Goal: Information Seeking & Learning: Learn about a topic

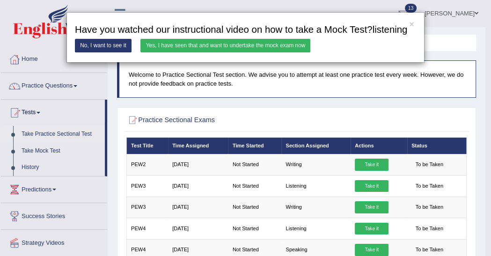
click at [272, 44] on link "Yes, I have seen that and want to undertake the mock exam now" at bounding box center [225, 46] width 170 height 14
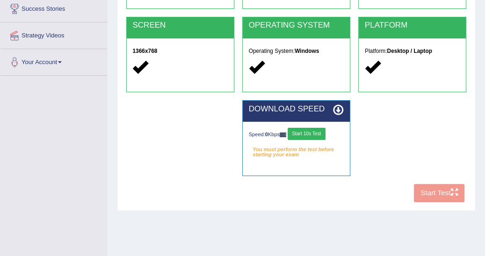
scroll to position [165, 0]
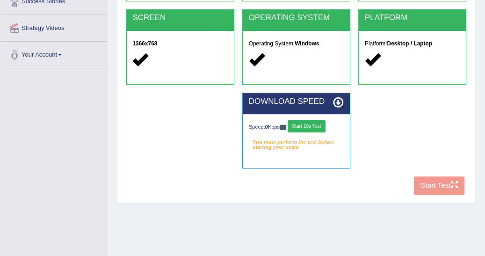
click at [307, 125] on button "Start 10s Test" at bounding box center [307, 126] width 38 height 12
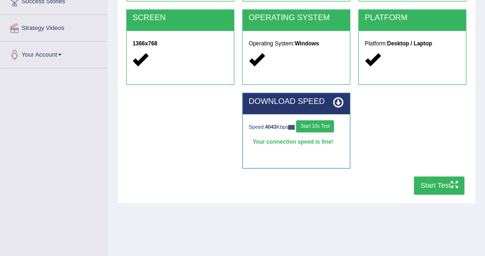
click at [440, 185] on button "Start Test" at bounding box center [439, 185] width 51 height 18
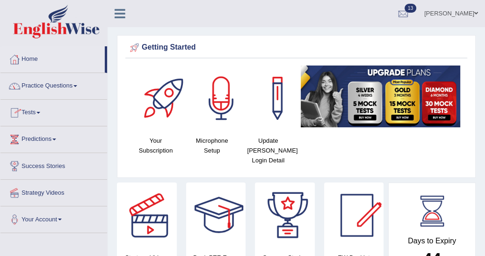
click at [40, 112] on span at bounding box center [38, 113] width 4 height 2
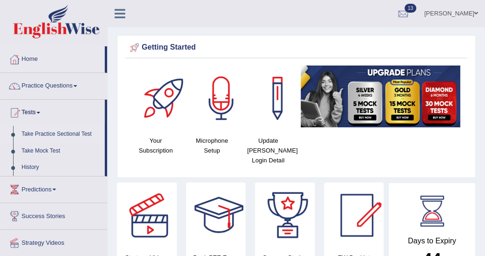
click at [58, 131] on link "Take Practice Sectional Test" at bounding box center [61, 134] width 88 height 17
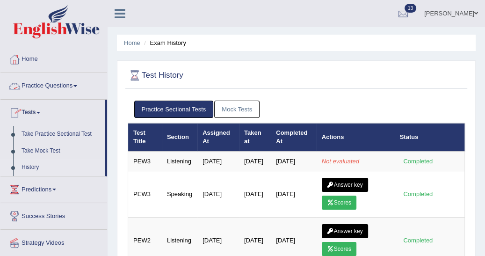
click at [80, 84] on link "Practice Questions" at bounding box center [53, 84] width 107 height 23
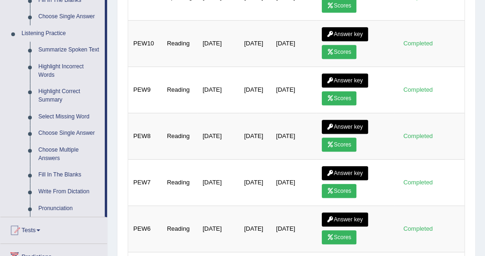
scroll to position [389, 0]
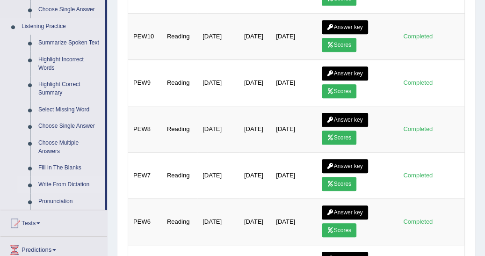
click at [77, 182] on link "Write From Dictation" at bounding box center [69, 184] width 71 height 17
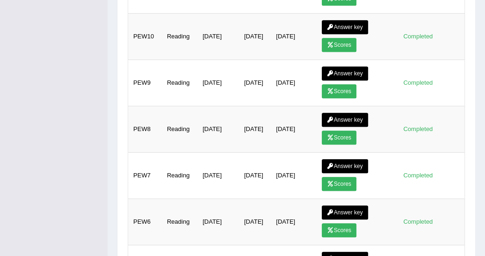
scroll to position [149, 0]
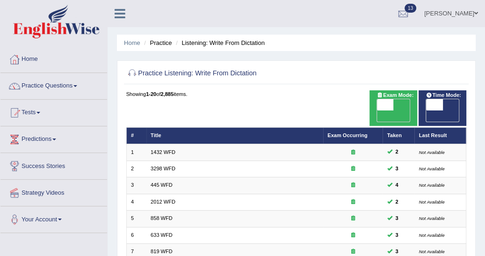
click at [42, 110] on link "Tests" at bounding box center [53, 111] width 107 height 23
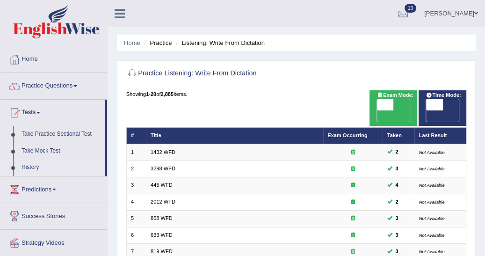
click at [30, 166] on link "History" at bounding box center [61, 167] width 88 height 17
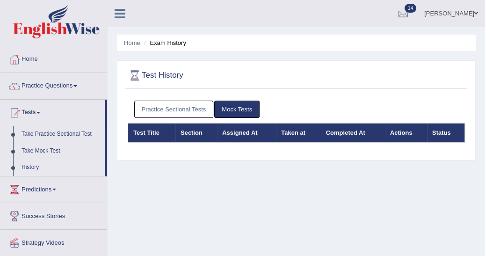
click at [178, 105] on link "Practice Sectional Tests" at bounding box center [174, 109] width 80 height 17
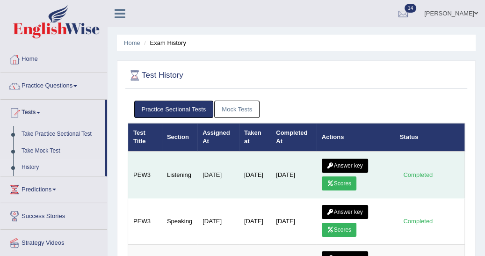
click at [347, 181] on link "Scores" at bounding box center [339, 183] width 35 height 14
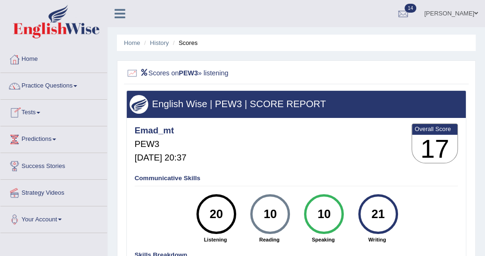
click at [40, 112] on span at bounding box center [38, 113] width 4 height 2
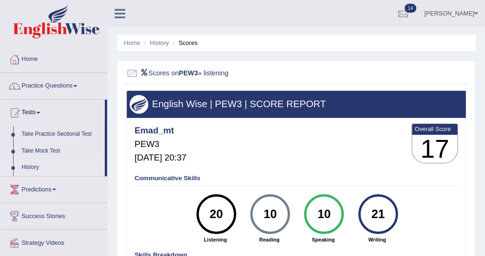
click at [29, 166] on link "History" at bounding box center [61, 167] width 88 height 17
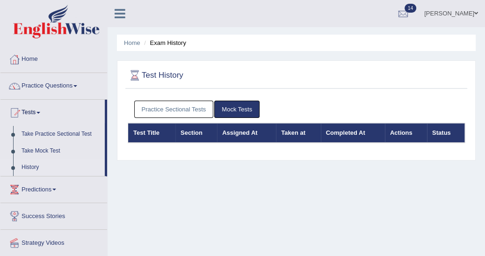
click at [165, 108] on link "Practice Sectional Tests" at bounding box center [174, 109] width 80 height 17
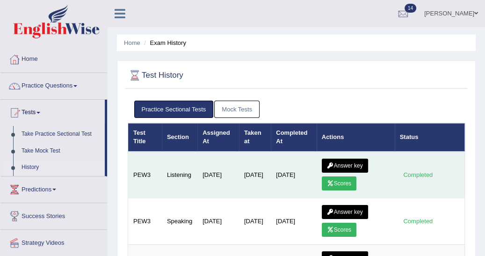
click at [346, 167] on link "Answer key" at bounding box center [345, 166] width 46 height 14
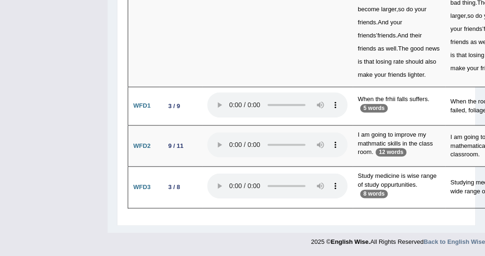
scroll to position [3247, 0]
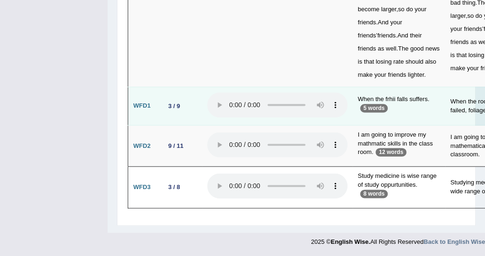
click at [464, 109] on td "When the roots of a plant failed, foliage suffers." at bounding box center [492, 106] width 95 height 39
click at [479, 106] on td "When the roots of a plant failed, foliage suffers." at bounding box center [492, 106] width 95 height 39
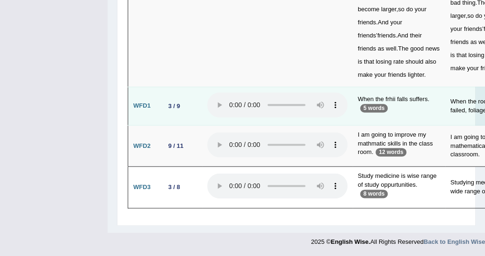
click at [479, 106] on td "When the roots of a plant failed, foliage suffers." at bounding box center [492, 106] width 95 height 39
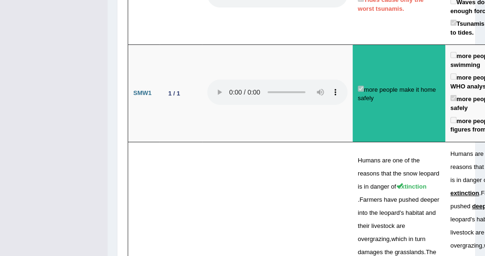
scroll to position [2284, 0]
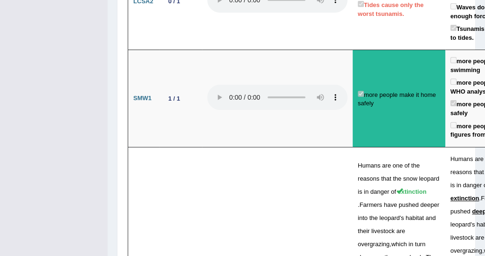
drag, startPoint x: 488, startPoint y: 3, endPoint x: 59, endPoint y: 58, distance: 431.8
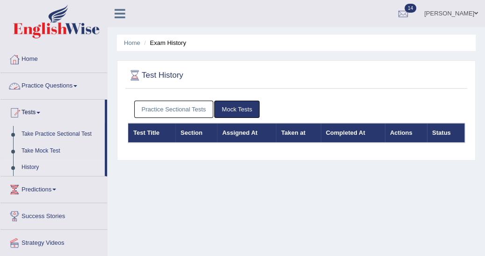
click at [77, 86] on span at bounding box center [75, 86] width 4 height 2
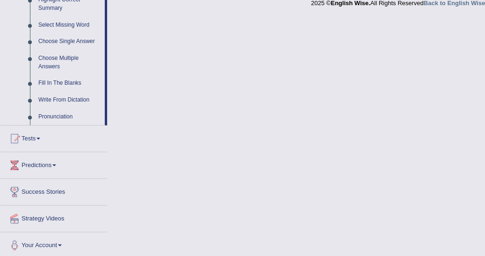
scroll to position [476, 0]
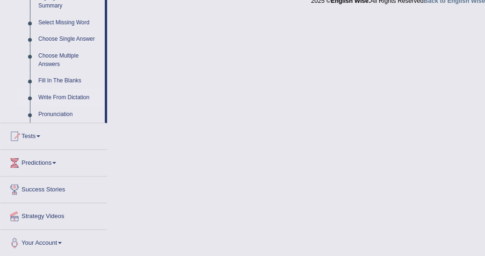
click at [78, 95] on link "Write From Dictation" at bounding box center [69, 97] width 71 height 17
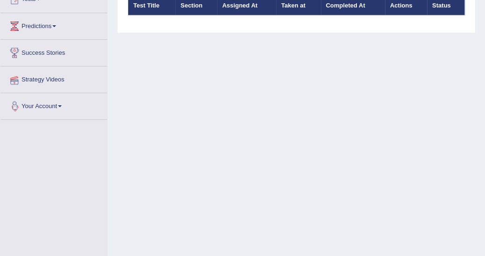
scroll to position [213, 0]
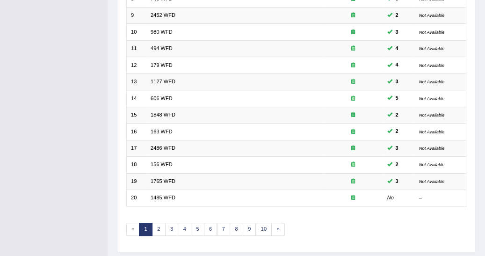
scroll to position [283, 0]
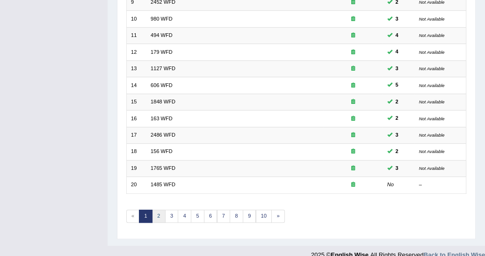
click at [159, 210] on link "2" at bounding box center [159, 216] width 14 height 13
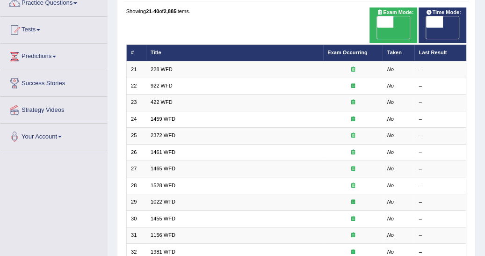
scroll to position [48, 0]
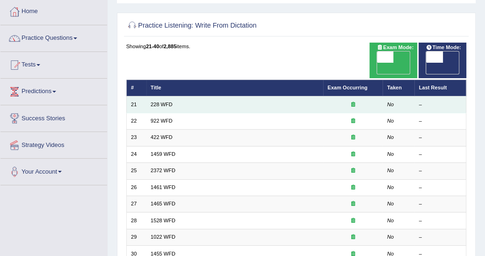
click at [177, 96] on td "228 WFD" at bounding box center [234, 104] width 177 height 16
click at [161, 102] on link "228 WFD" at bounding box center [162, 105] width 22 height 6
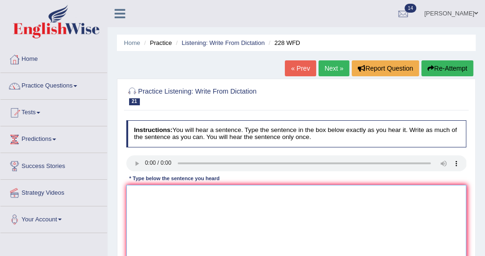
click at [139, 193] on textarea at bounding box center [296, 223] width 341 height 77
type textarea "S"
click at [260, 192] on textarea "Computer scence has becoming a popular university course" at bounding box center [296, 223] width 341 height 77
click at [305, 193] on textarea "Computer scence has becoming a popular university degree course" at bounding box center [296, 223] width 341 height 77
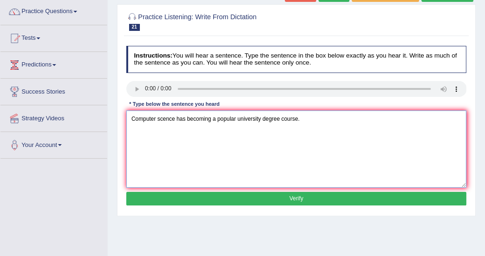
scroll to position [75, 0]
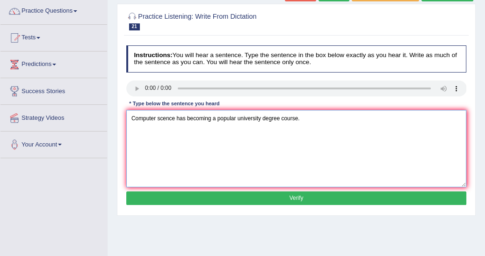
type textarea "Computer scence has becoming a popular university degree course."
click at [334, 197] on button "Verify" at bounding box center [296, 198] width 341 height 14
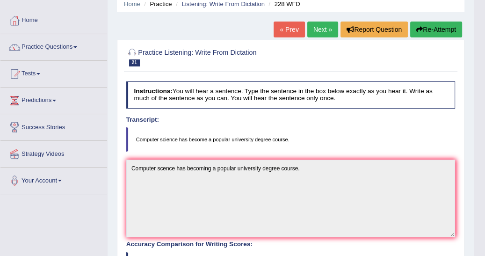
scroll to position [30, 0]
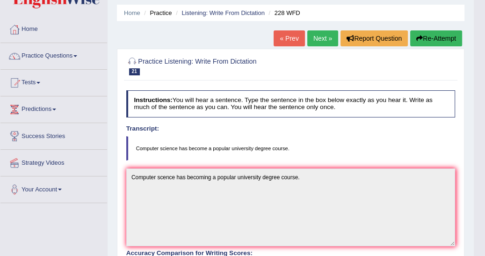
click at [468, 116] on div "Home Practice Listening: Write From Dictation 228 WFD « Prev Next » Report Ques…" at bounding box center [291, 224] width 366 height 508
click at [467, 116] on div "Home Practice Listening: Write From Dictation 228 WFD « Prev Next » Report Ques…" at bounding box center [291, 224] width 366 height 508
click at [429, 39] on button "Re-Attempt" at bounding box center [436, 38] width 52 height 16
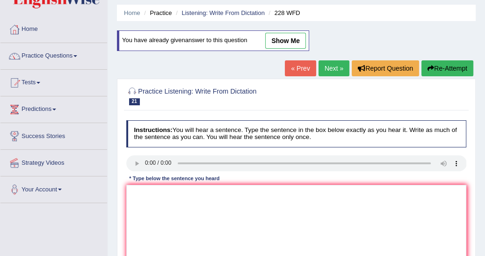
scroll to position [30, 0]
click at [137, 193] on textarea at bounding box center [296, 223] width 341 height 77
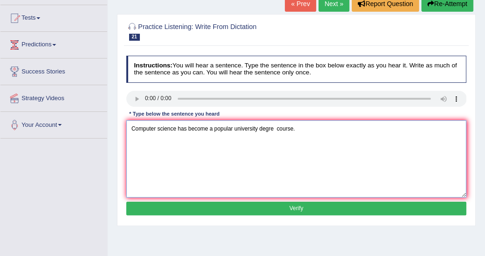
scroll to position [105, 0]
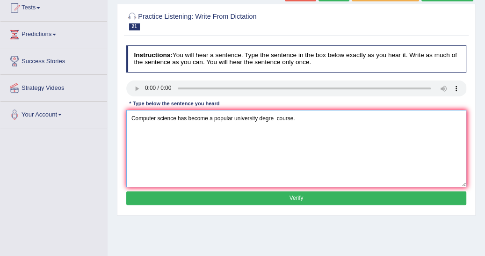
type textarea "Computer science has become a popular university degre course."
click at [288, 198] on button "Verify" at bounding box center [296, 198] width 341 height 14
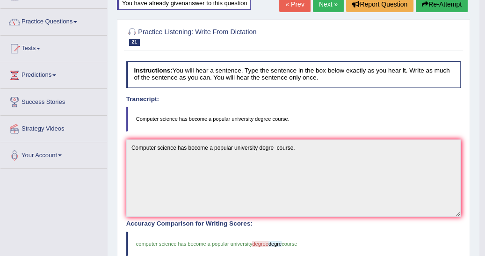
scroll to position [0, 0]
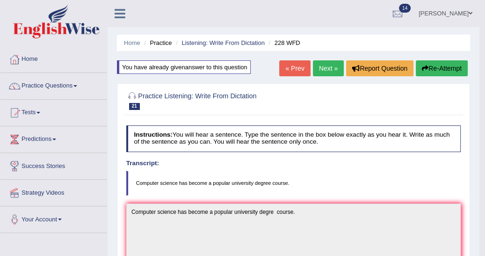
click at [330, 67] on link "Next »" at bounding box center [328, 68] width 31 height 16
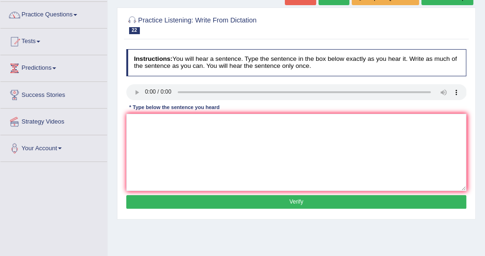
scroll to position [80, 0]
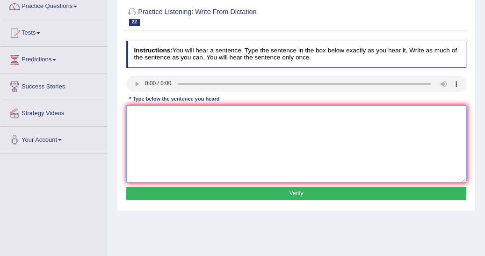
click at [133, 118] on textarea at bounding box center [296, 143] width 341 height 77
click at [242, 114] on textarea "Students attending to attend the conference" at bounding box center [296, 143] width 341 height 77
type textarea "Students attending to attend the conference must register first."
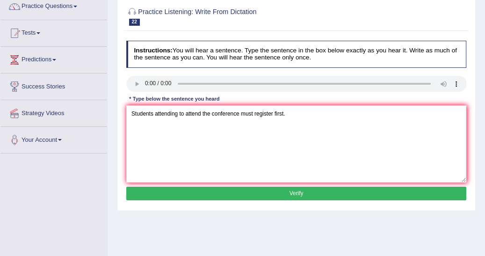
click at [344, 192] on button "Verify" at bounding box center [296, 194] width 341 height 14
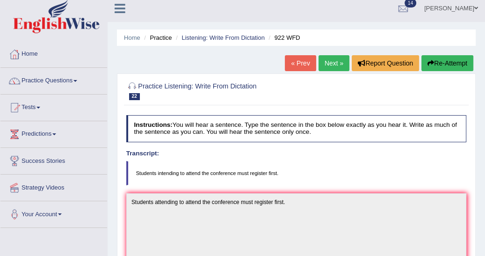
scroll to position [0, 0]
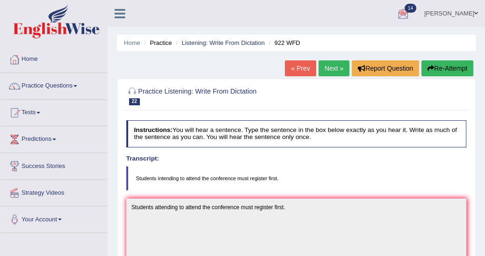
click at [447, 67] on button "Re-Attempt" at bounding box center [448, 68] width 52 height 16
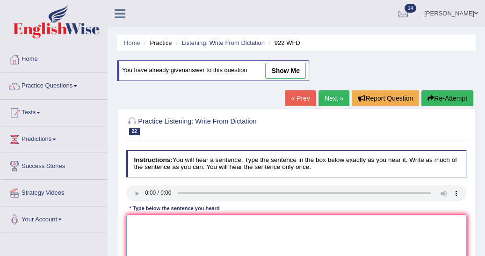
click at [140, 224] on textarea at bounding box center [296, 253] width 341 height 77
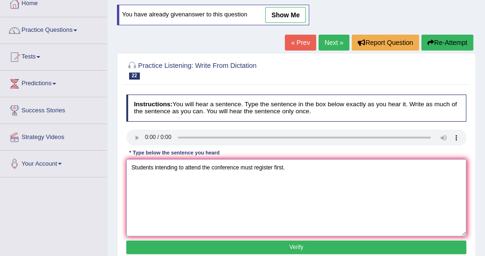
scroll to position [60, 0]
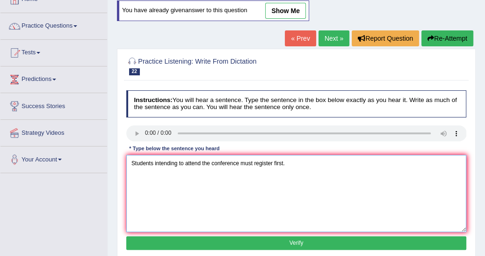
type textarea "Students intending to attend the conference must register first."
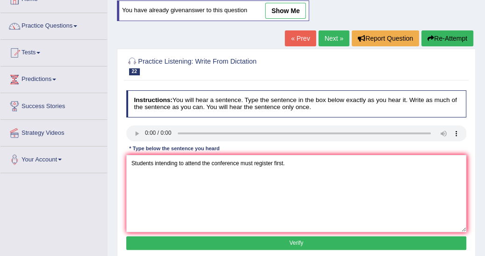
click at [391, 241] on button "Verify" at bounding box center [296, 243] width 341 height 14
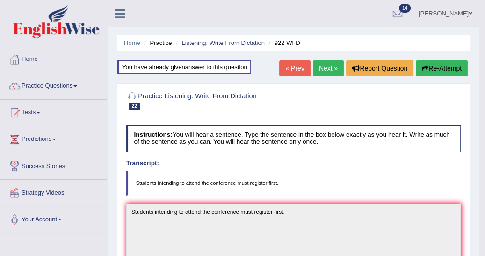
scroll to position [0, 0]
click at [327, 66] on link "Next »" at bounding box center [328, 68] width 31 height 16
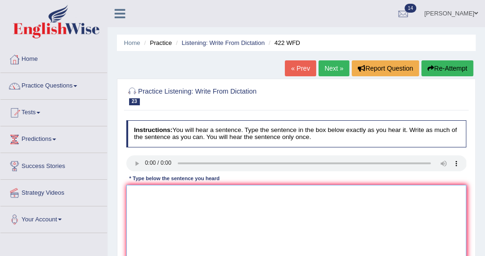
click at [134, 190] on textarea at bounding box center [296, 223] width 341 height 77
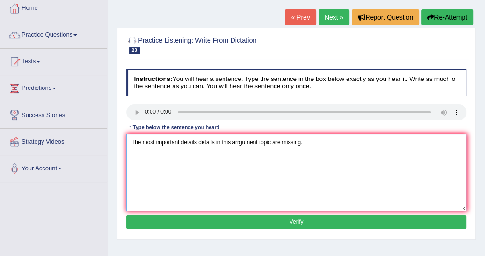
scroll to position [60, 0]
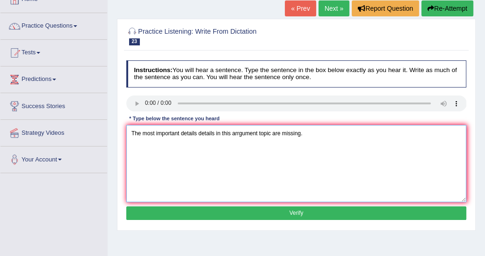
type textarea "The most important details details in this arrgument topic are missing."
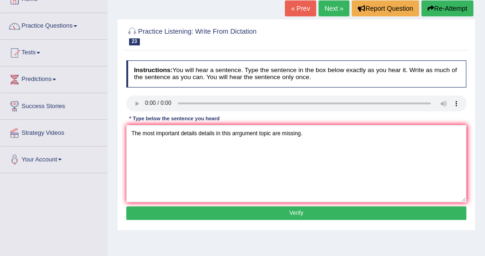
click at [362, 213] on button "Verify" at bounding box center [296, 213] width 341 height 14
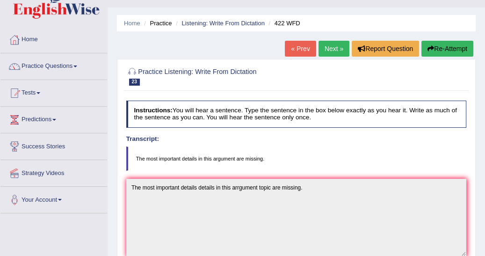
scroll to position [0, 0]
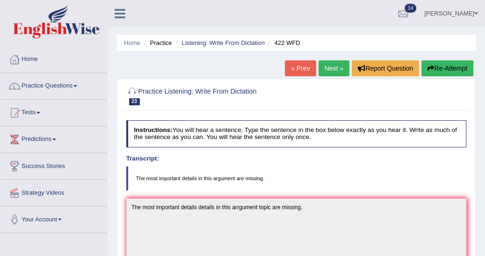
click at [452, 63] on button "Re-Attempt" at bounding box center [448, 68] width 52 height 16
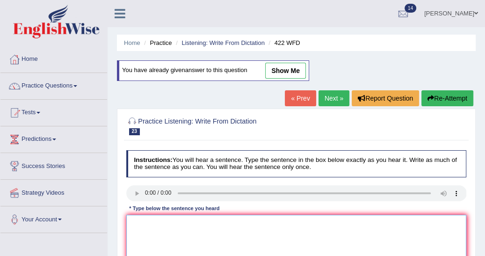
click at [138, 221] on textarea at bounding box center [296, 253] width 341 height 77
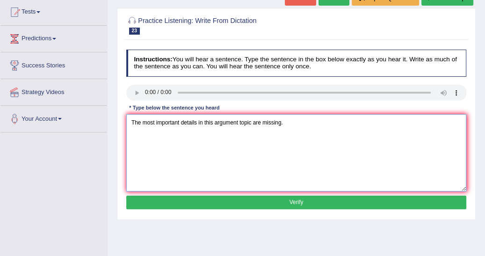
scroll to position [105, 0]
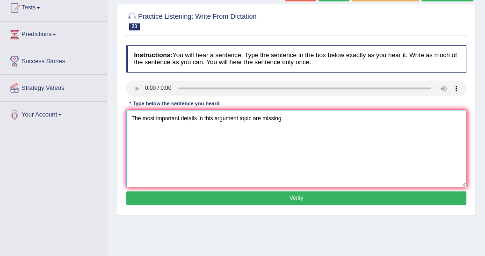
type textarea "The most important details in this argument topic are missing."
click at [313, 195] on button "Verify" at bounding box center [296, 198] width 341 height 14
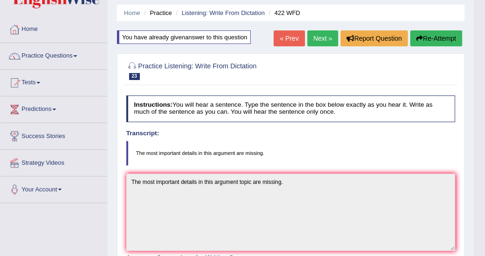
scroll to position [0, 0]
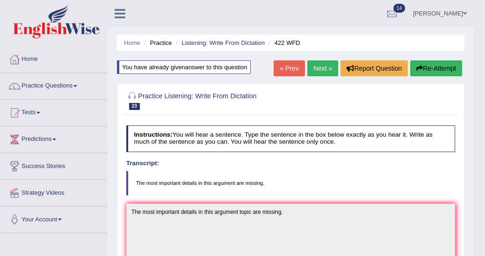
click at [321, 67] on link "Next »" at bounding box center [322, 68] width 31 height 16
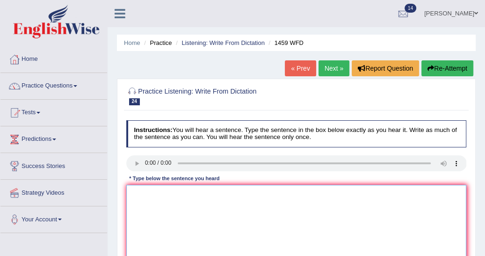
click at [133, 193] on textarea at bounding box center [296, 223] width 341 height 77
click at [132, 193] on textarea at bounding box center [296, 223] width 341 height 77
click at [178, 193] on textarea "All the experiement and percedure have been loaded in laborotory manully." at bounding box center [296, 223] width 341 height 77
click at [178, 192] on textarea "All the experiement and percedure have been loaded in laborotory manully." at bounding box center [296, 223] width 341 height 77
click at [179, 193] on textarea "All the experiement and percedure have been loaded in laborotory manully." at bounding box center [296, 223] width 341 height 77
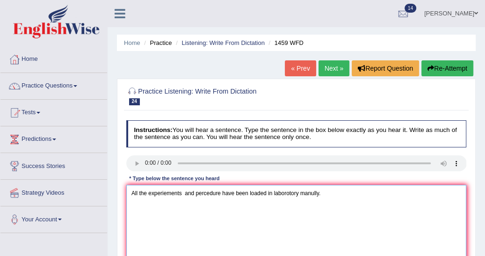
click at [326, 193] on textarea "All the experiements and percedure have been loaded in laborotory manully." at bounding box center [296, 223] width 341 height 77
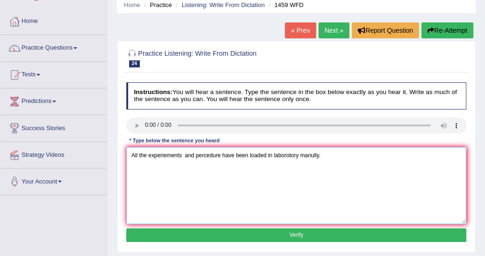
scroll to position [60, 0]
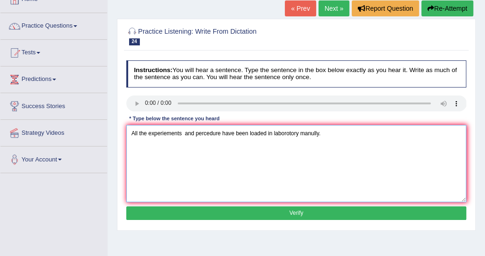
type textarea "All the experiements and percedure have been loaded in laborotory manully."
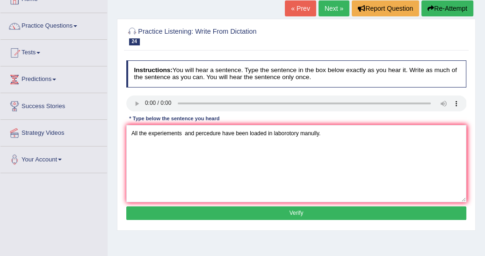
click at [420, 213] on button "Verify" at bounding box center [296, 213] width 341 height 14
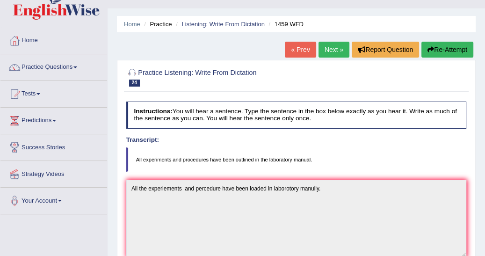
scroll to position [0, 0]
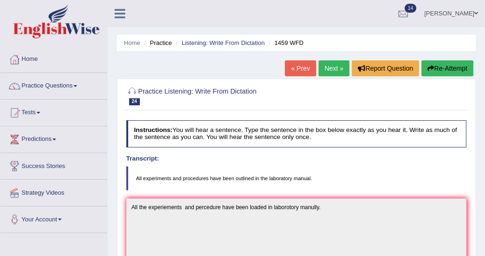
click at [436, 67] on button "Re-Attempt" at bounding box center [448, 68] width 52 height 16
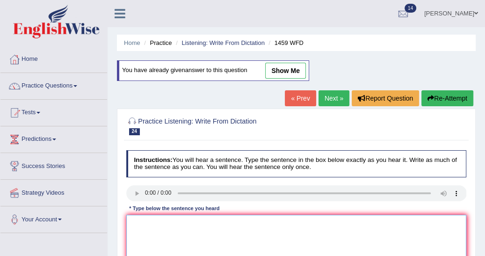
click at [136, 224] on textarea at bounding box center [296, 253] width 341 height 77
click at [131, 217] on textarea at bounding box center [296, 253] width 341 height 77
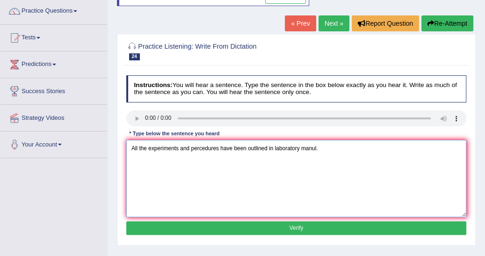
scroll to position [90, 0]
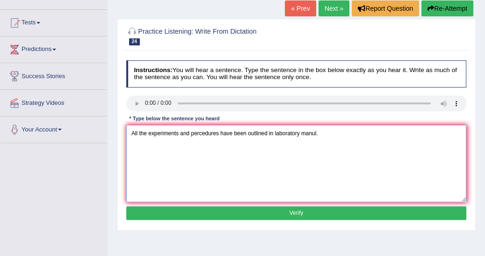
type textarea "All the experiments and percedures have been outlined in laboratory manul."
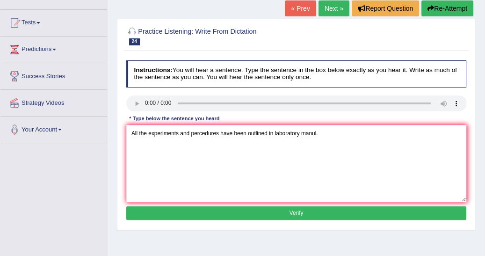
click at [353, 212] on button "Verify" at bounding box center [296, 213] width 341 height 14
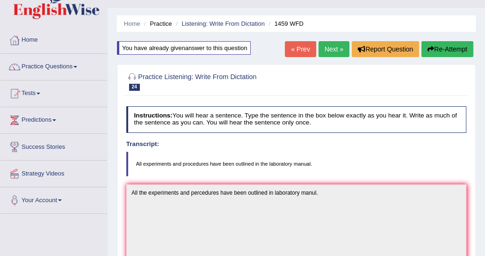
scroll to position [0, 0]
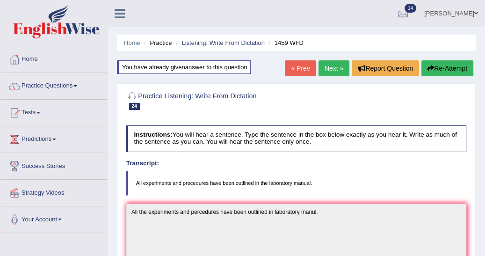
click at [485, 250] on div "Home Practice Listening: Write From Dictation 1459 WFD You have already given a…" at bounding box center [297, 256] width 378 height 513
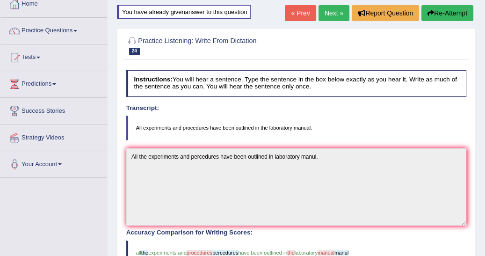
scroll to position [40, 0]
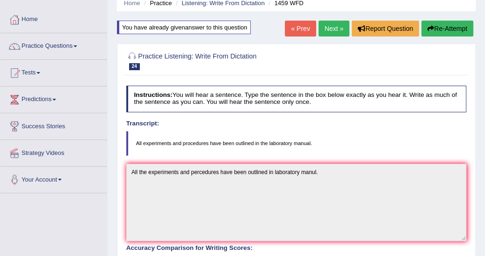
click at [459, 26] on button "Re-Attempt" at bounding box center [448, 29] width 52 height 16
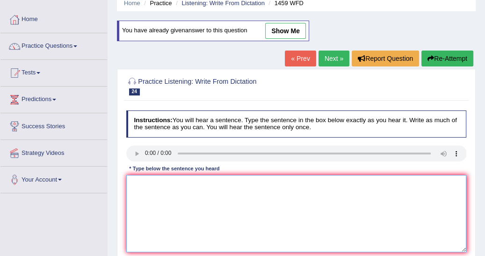
click at [134, 176] on textarea at bounding box center [296, 213] width 341 height 77
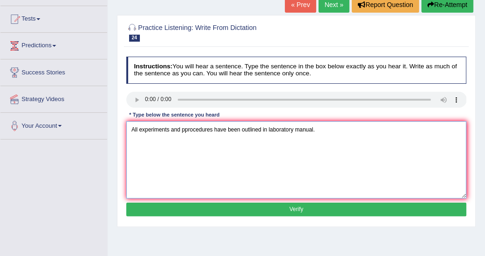
scroll to position [100, 0]
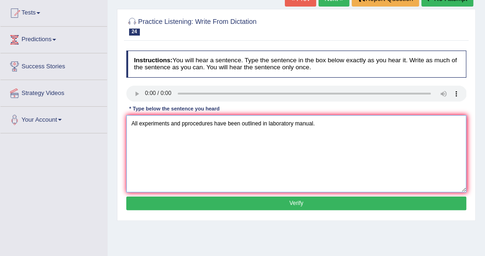
type textarea "All experiments and pprocedures have been outlined in laboratory manual."
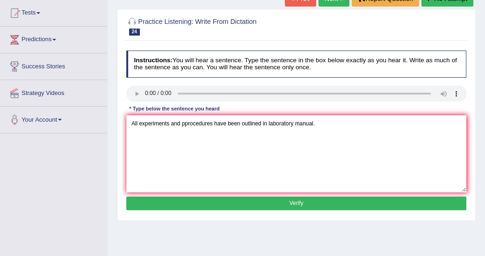
click at [356, 197] on button "Verify" at bounding box center [296, 204] width 341 height 14
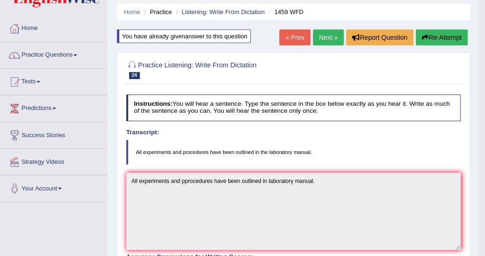
scroll to position [0, 0]
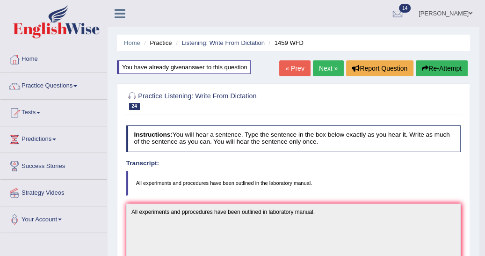
click at [330, 74] on link "Next »" at bounding box center [328, 68] width 31 height 16
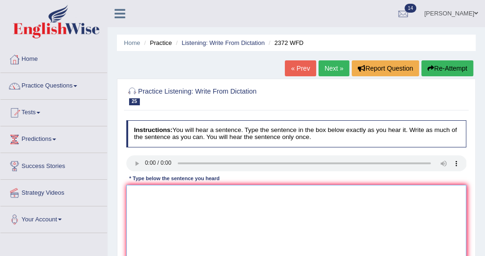
click at [132, 190] on textarea at bounding box center [296, 223] width 341 height 77
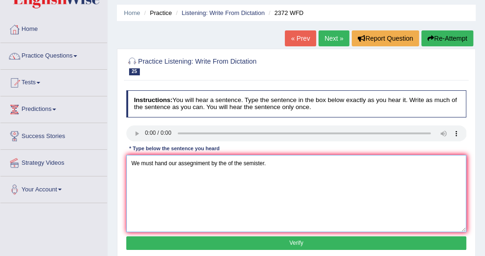
scroll to position [95, 0]
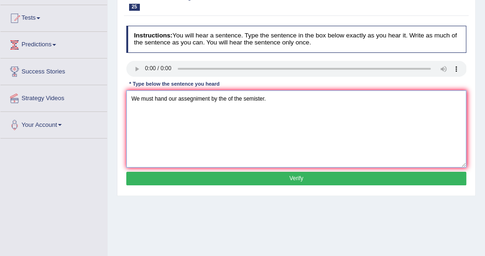
type textarea "We must hand our assegniment by the of the semister."
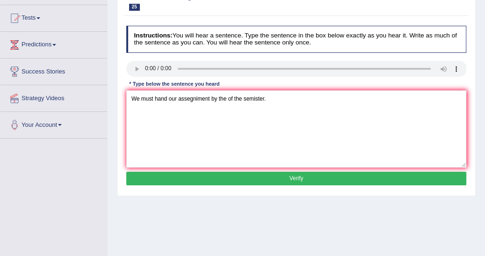
click at [332, 180] on button "Verify" at bounding box center [296, 179] width 341 height 14
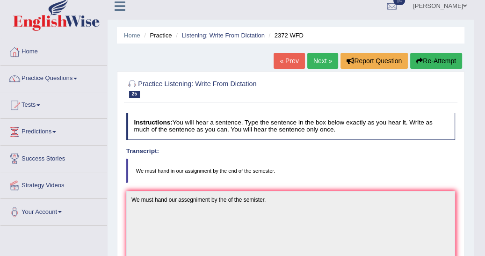
scroll to position [0, 0]
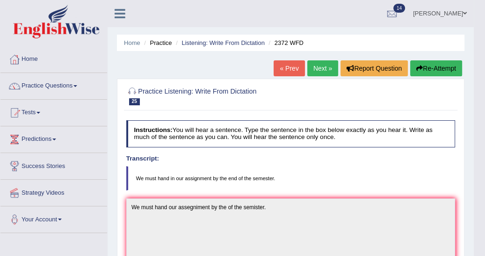
click at [431, 67] on button "Re-Attempt" at bounding box center [436, 68] width 52 height 16
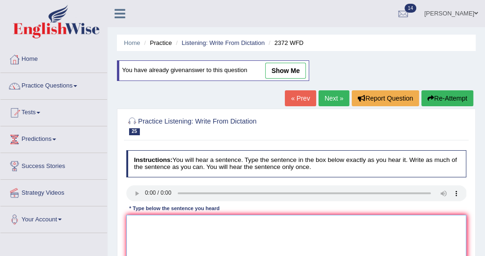
click at [135, 222] on textarea at bounding box center [296, 253] width 341 height 77
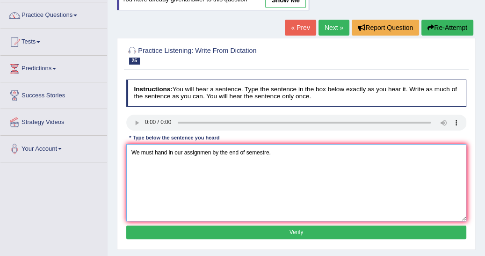
scroll to position [90, 0]
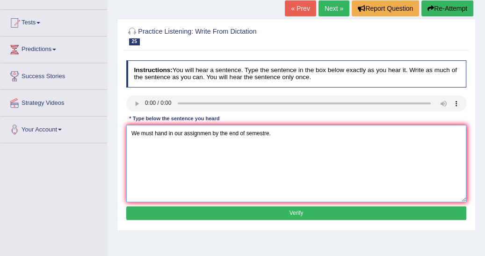
type textarea "We must hand in our assignmen by the end of semestre."
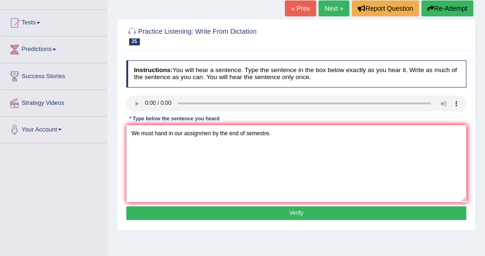
click at [384, 212] on button "Verify" at bounding box center [296, 213] width 341 height 14
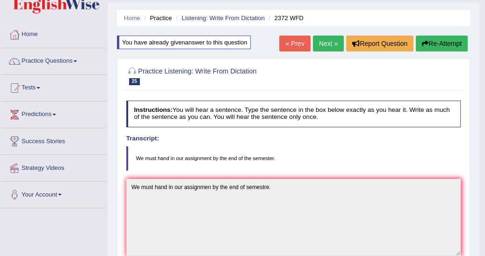
scroll to position [10, 0]
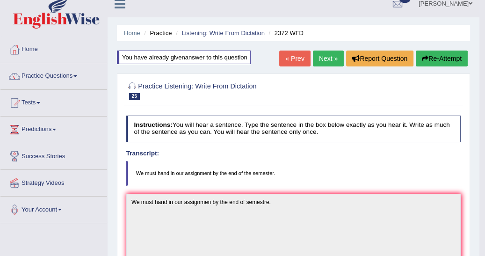
click at [427, 58] on button "Re-Attempt" at bounding box center [442, 59] width 52 height 16
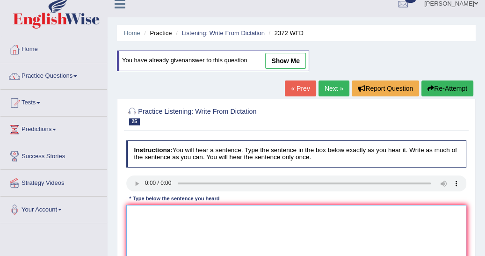
click at [150, 212] on textarea at bounding box center [296, 243] width 341 height 77
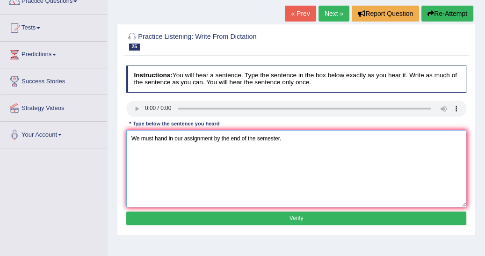
scroll to position [100, 0]
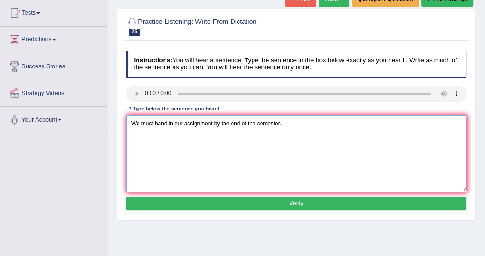
type textarea "We must hand in our assignment by the end of the semester."
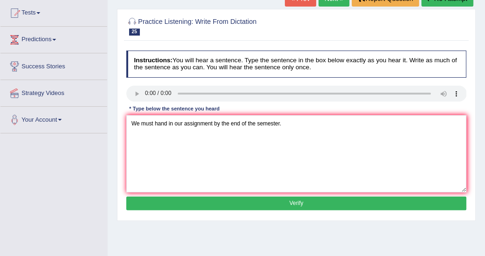
click at [361, 204] on button "Verify" at bounding box center [296, 204] width 341 height 14
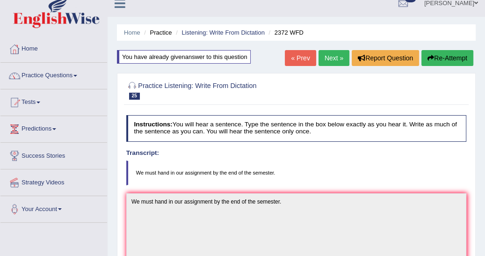
scroll to position [10, 0]
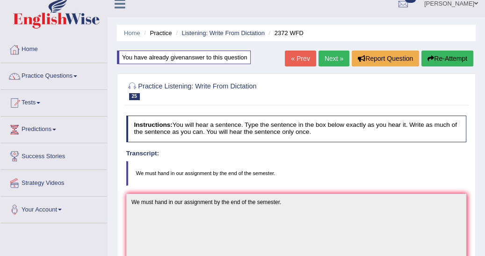
click at [330, 57] on link "Next »" at bounding box center [334, 59] width 31 height 16
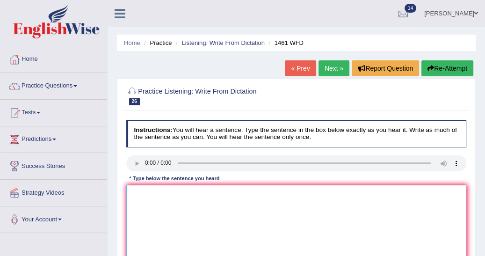
click at [132, 188] on textarea at bounding box center [296, 223] width 341 height 77
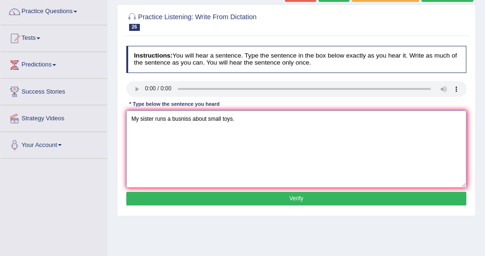
scroll to position [75, 0]
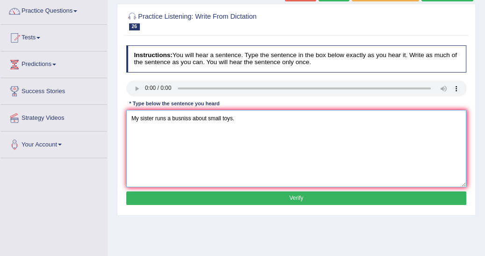
type textarea "My sister runs a busniss about small toys."
click at [345, 198] on button "Verify" at bounding box center [296, 198] width 341 height 14
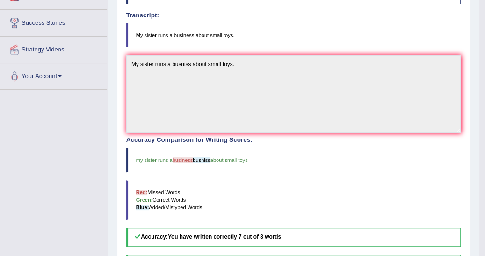
scroll to position [150, 0]
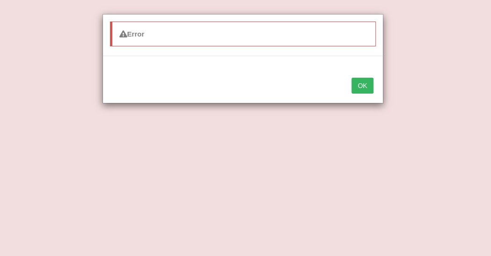
click at [284, 188] on div "Error OK" at bounding box center [245, 128] width 491 height 256
click at [359, 85] on button "OK" at bounding box center [362, 86] width 22 height 16
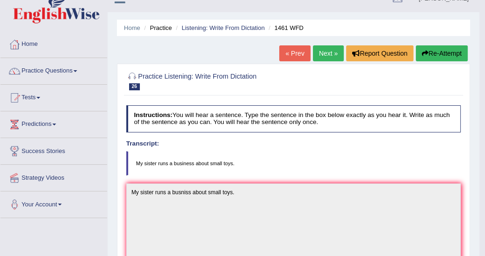
scroll to position [0, 0]
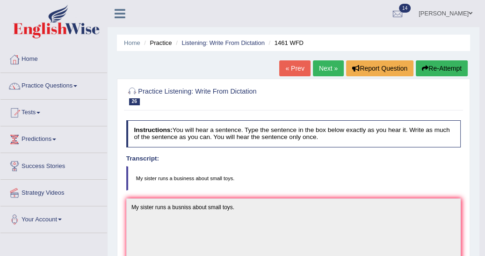
click at [331, 62] on link "Next »" at bounding box center [328, 68] width 31 height 16
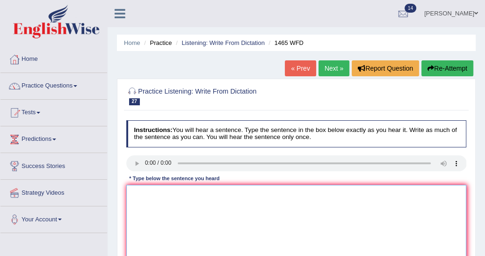
click at [141, 190] on textarea at bounding box center [296, 223] width 341 height 77
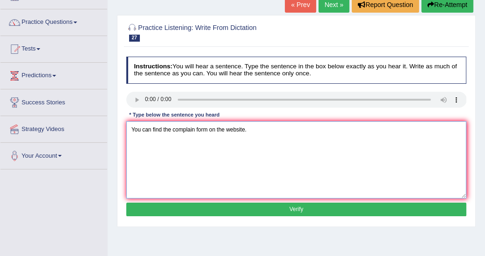
scroll to position [75, 0]
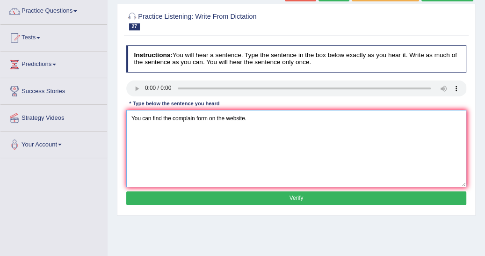
type textarea "You can find the complain form on the website."
click at [341, 196] on button "Verify" at bounding box center [296, 198] width 341 height 14
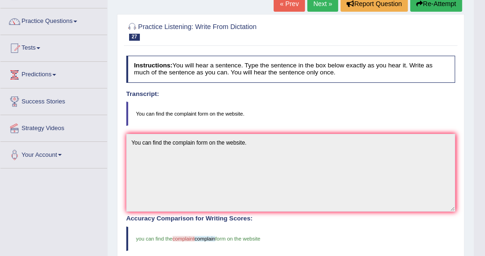
scroll to position [0, 0]
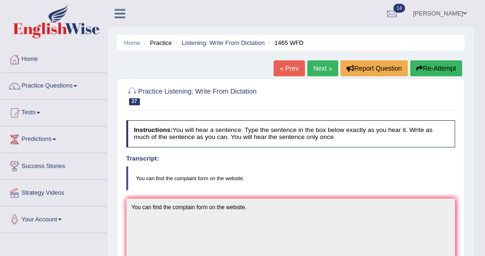
click at [426, 70] on button "Re-Attempt" at bounding box center [436, 68] width 52 height 16
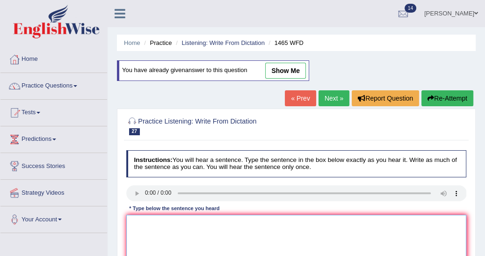
click at [132, 221] on textarea at bounding box center [296, 253] width 341 height 77
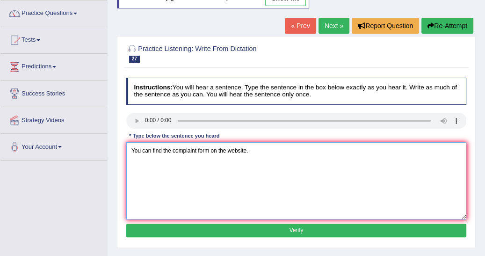
scroll to position [75, 0]
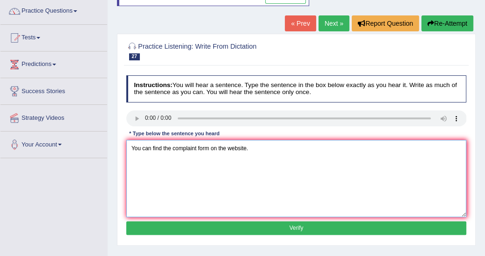
type textarea "You can find the complaint form on the website."
click at [356, 227] on button "Verify" at bounding box center [296, 228] width 341 height 14
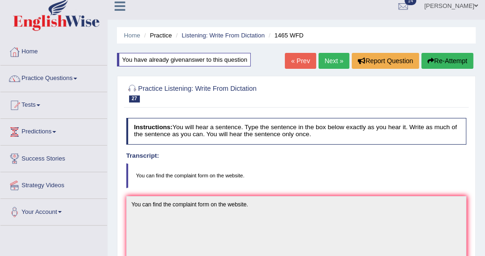
scroll to position [0, 0]
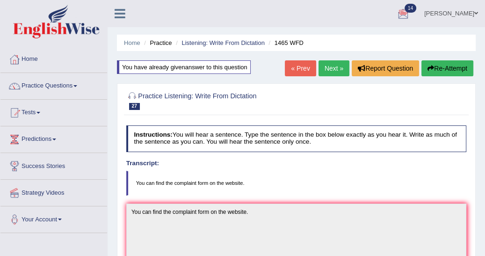
click at [329, 73] on link "Next »" at bounding box center [334, 68] width 31 height 16
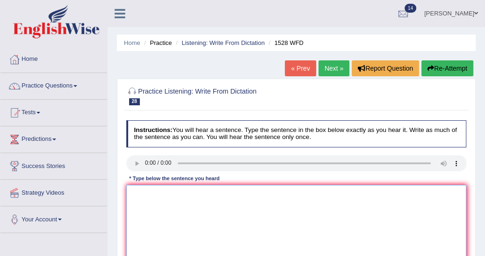
click at [131, 187] on textarea at bounding box center [296, 223] width 341 height 77
click at [232, 193] on textarea "We are looking to introduce new methode more practical and engaging." at bounding box center [296, 223] width 341 height 77
click at [198, 194] on textarea "We are looking to introduce new method more practical and engaging." at bounding box center [296, 223] width 341 height 77
click at [197, 190] on textarea "We are looking to introducea new method more practical and engaging." at bounding box center [296, 223] width 341 height 77
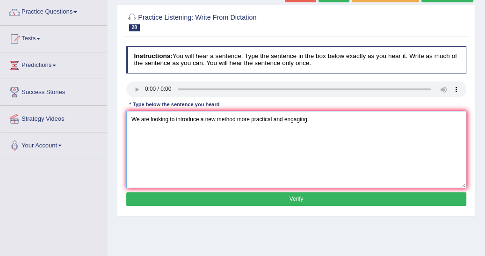
scroll to position [75, 0]
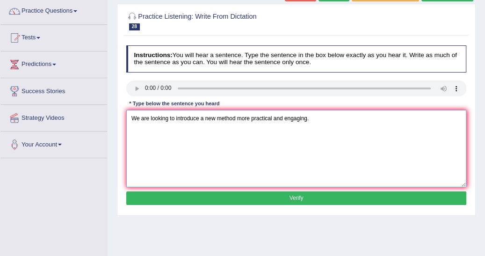
type textarea "We are looking to introduce a new method more practical and engaging."
click at [348, 197] on button "Verify" at bounding box center [296, 198] width 341 height 14
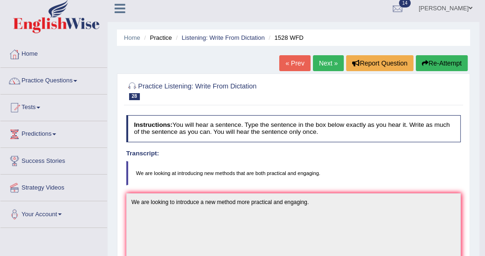
scroll to position [0, 0]
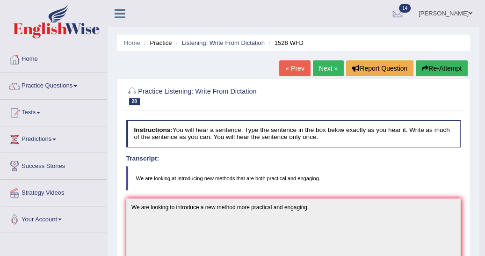
click at [433, 66] on button "Re-Attempt" at bounding box center [442, 68] width 52 height 16
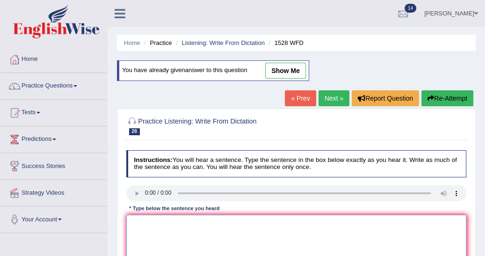
click at [133, 222] on textarea at bounding box center [296, 253] width 341 height 77
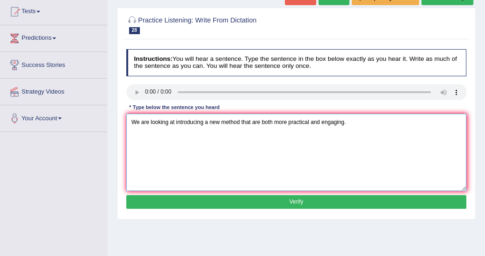
scroll to position [105, 0]
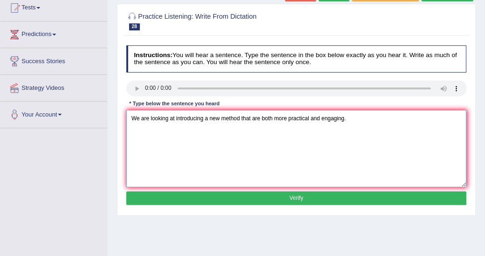
type textarea "We are looking at introducing a new method that are both more practical and eng…"
click at [345, 198] on button "Verify" at bounding box center [296, 198] width 341 height 14
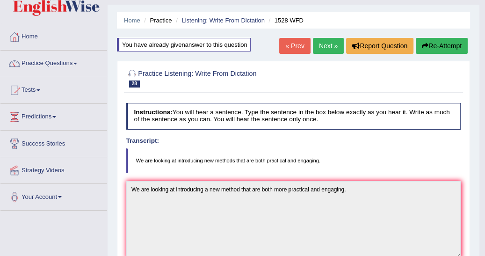
scroll to position [20, 0]
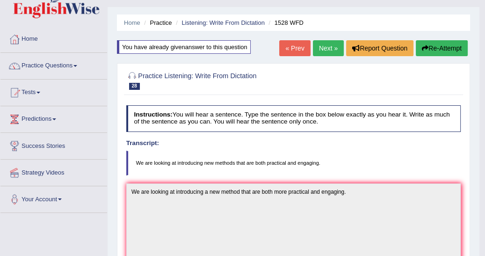
click at [445, 45] on button "Re-Attempt" at bounding box center [442, 48] width 52 height 16
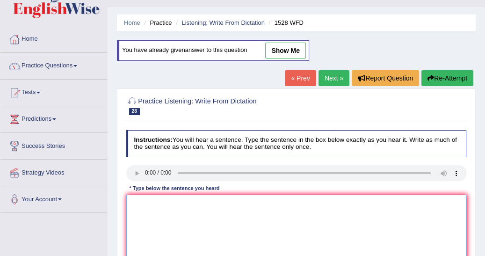
click at [136, 198] on textarea at bounding box center [296, 233] width 341 height 77
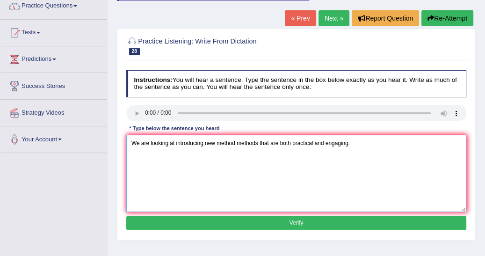
scroll to position [95, 0]
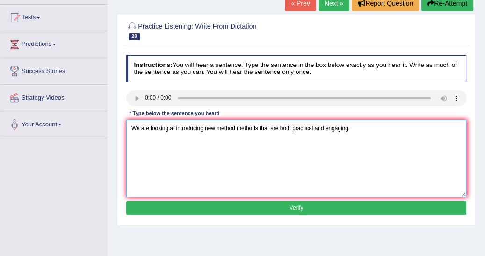
type textarea "We are looking at introducing new method methods that are both practical and en…"
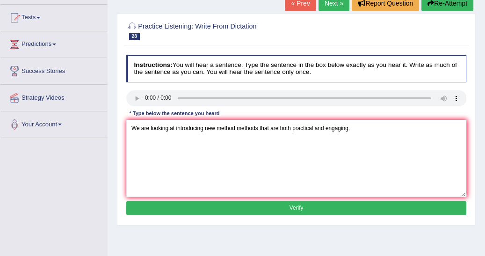
click at [321, 203] on button "Verify" at bounding box center [296, 208] width 341 height 14
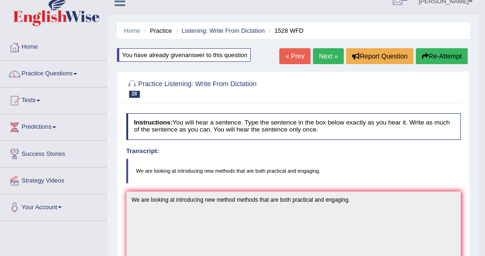
scroll to position [5, 0]
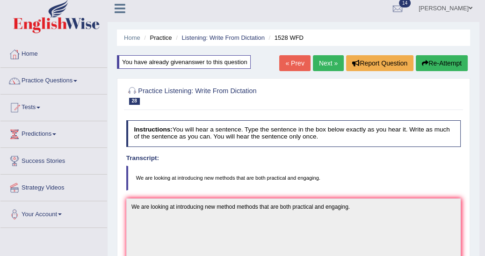
click at [329, 61] on link "Next »" at bounding box center [328, 63] width 31 height 16
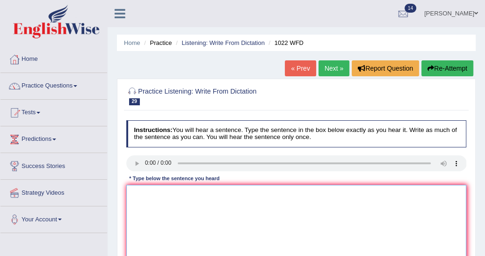
click at [133, 187] on textarea at bounding box center [296, 223] width 341 height 77
type textarea "m"
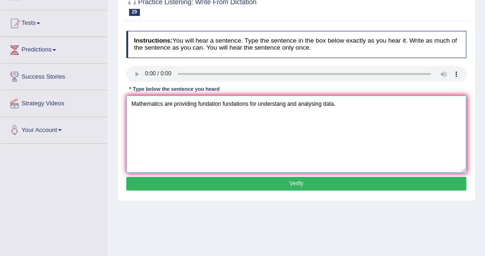
scroll to position [90, 0]
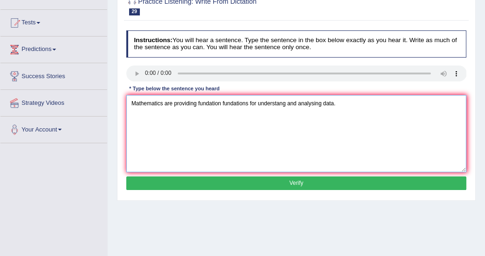
type textarea "Mathematics are providing fundation fundations for understang and analysing dat…"
click at [309, 179] on button "Verify" at bounding box center [296, 183] width 341 height 14
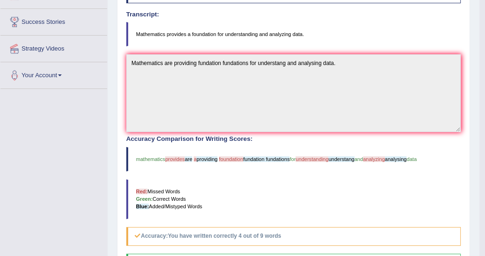
scroll to position [150, 0]
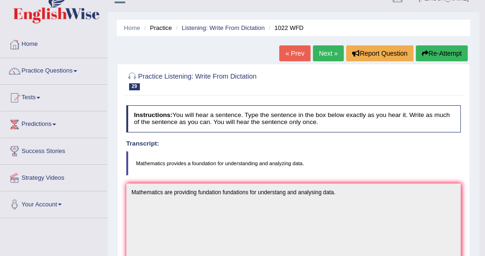
scroll to position [0, 0]
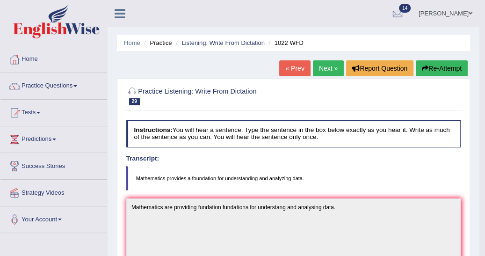
click at [444, 70] on button "Re-Attempt" at bounding box center [442, 68] width 52 height 16
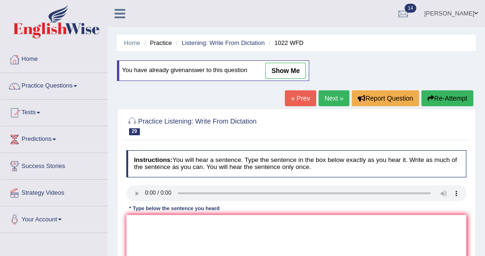
click at [334, 98] on link "Next »" at bounding box center [334, 98] width 31 height 16
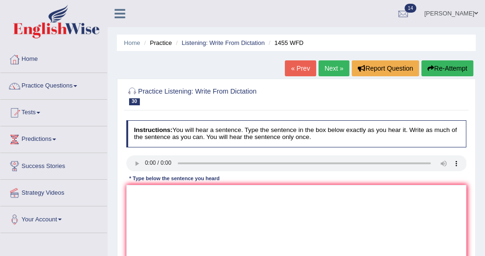
click at [301, 67] on link "« Prev" at bounding box center [300, 68] width 31 height 16
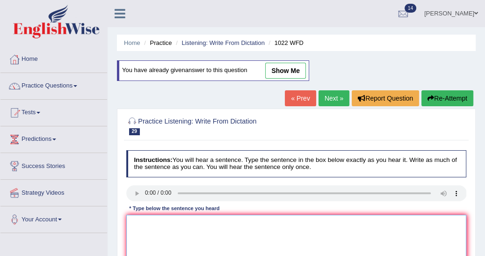
click at [130, 221] on textarea at bounding box center [296, 253] width 341 height 77
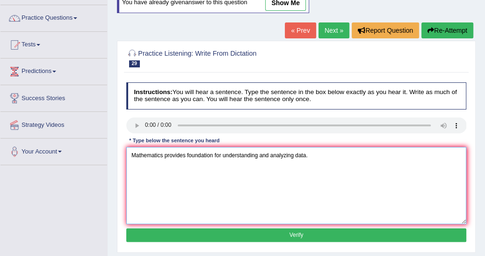
scroll to position [75, 0]
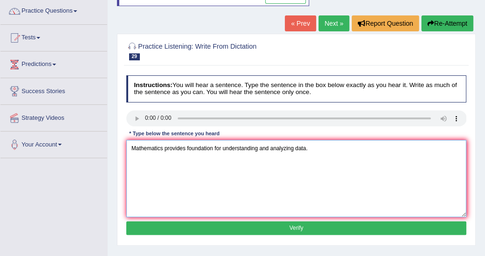
type textarea "Mathematics provides foundation for understanding and analyzing data."
click at [399, 231] on button "Verify" at bounding box center [296, 228] width 341 height 14
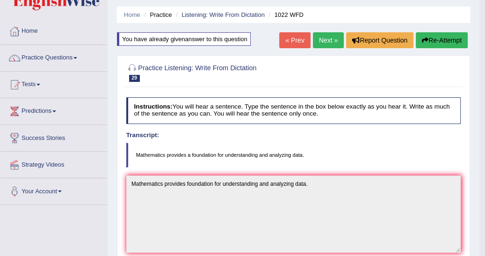
scroll to position [15, 0]
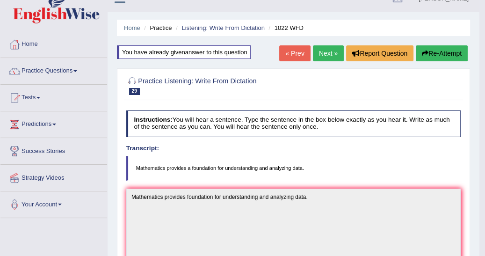
click at [324, 52] on link "Next »" at bounding box center [328, 53] width 31 height 16
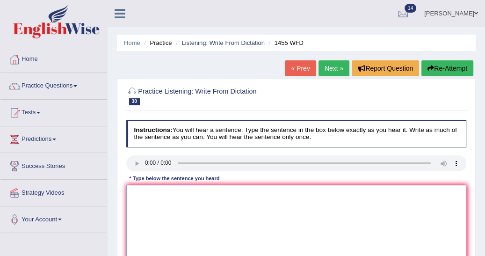
click at [135, 187] on textarea at bounding box center [296, 223] width 341 height 77
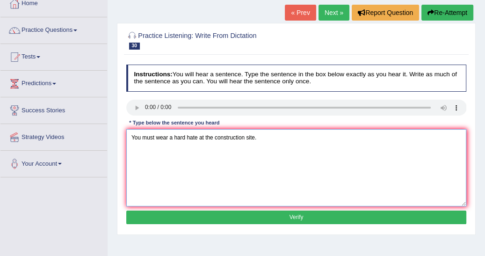
scroll to position [60, 0]
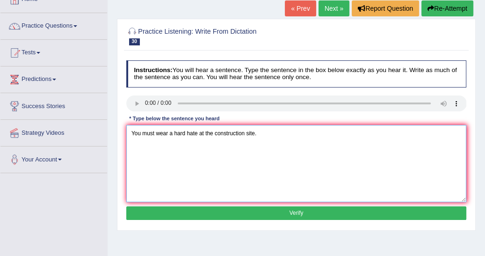
type textarea "You must wear a hard hate at the construction site."
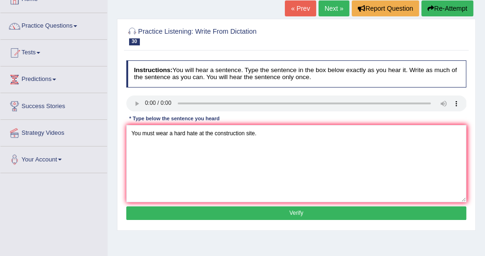
click at [374, 214] on button "Verify" at bounding box center [296, 213] width 341 height 14
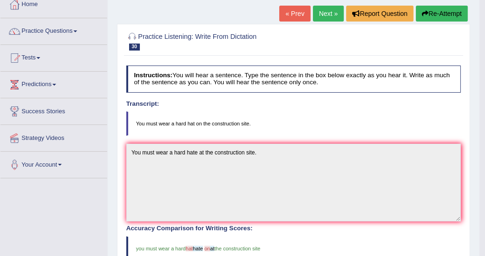
scroll to position [40, 0]
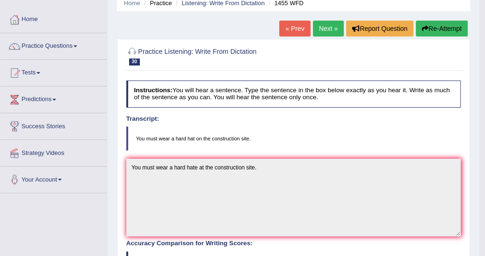
click at [328, 31] on link "Next »" at bounding box center [328, 29] width 31 height 16
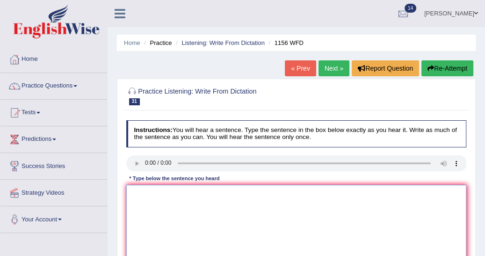
click at [131, 192] on textarea at bounding box center [296, 223] width 341 height 77
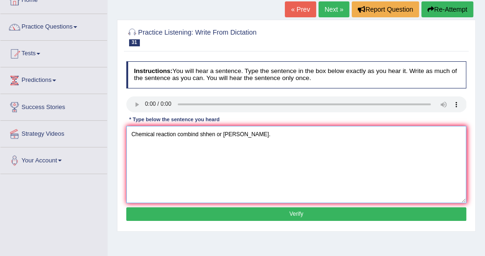
scroll to position [60, 0]
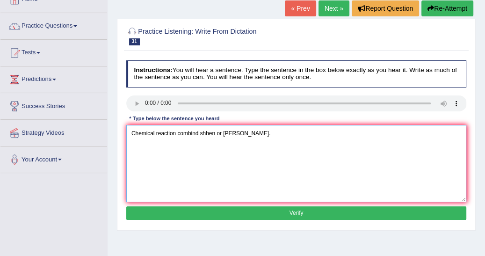
type textarea "Chemical reaction combind shhen or [PERSON_NAME]."
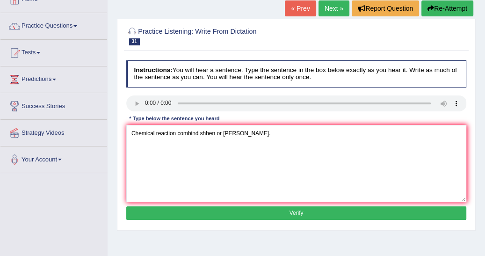
click at [303, 216] on button "Verify" at bounding box center [296, 213] width 341 height 14
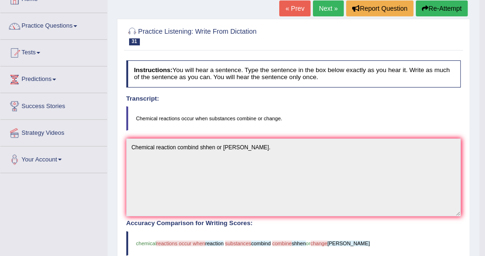
click at [485, 196] on html "Toggle navigation Home Practice Questions Speaking Practice Read Aloud Repeat S…" at bounding box center [242, 68] width 485 height 256
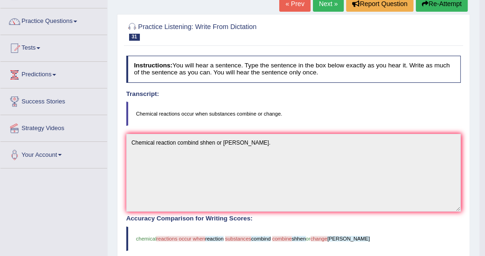
scroll to position [50, 0]
